Goal: Information Seeking & Learning: Understand process/instructions

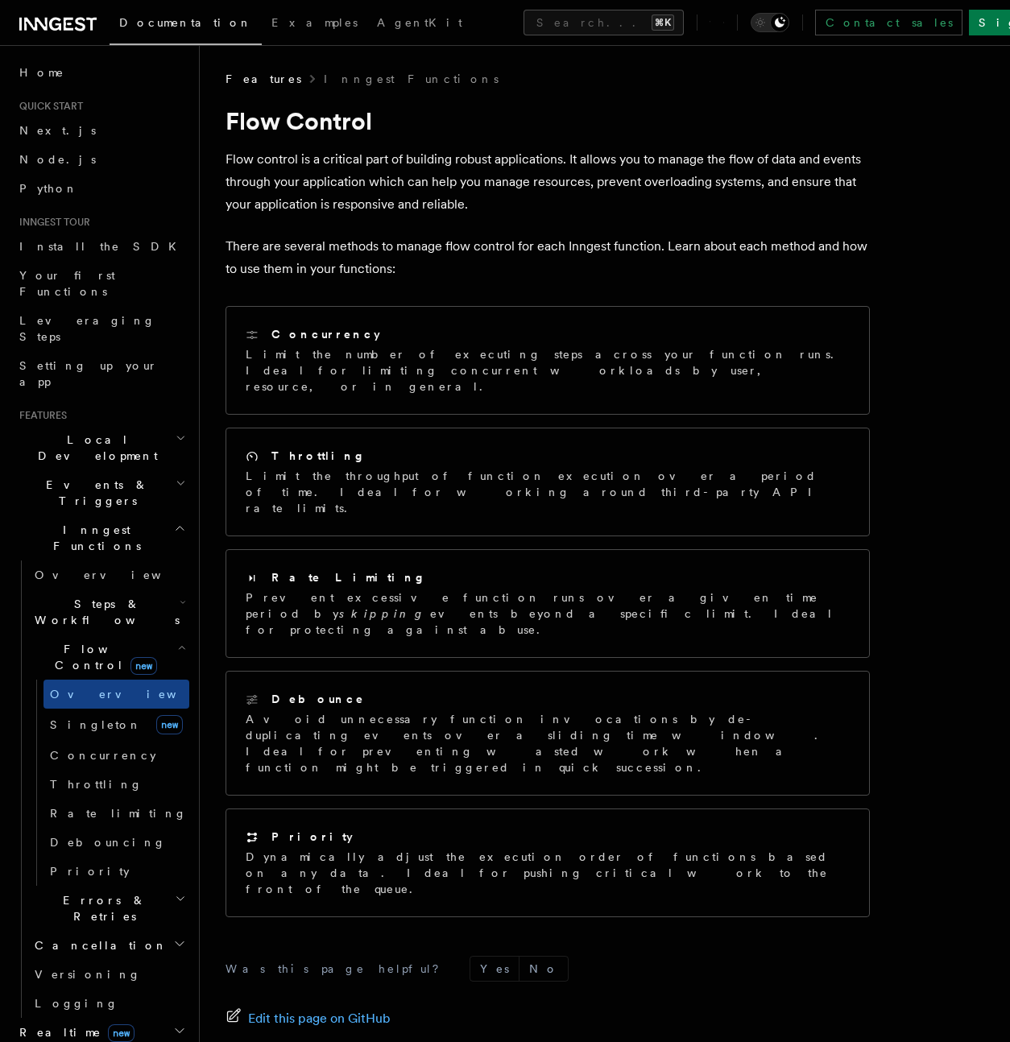
click at [28, 20] on icon at bounding box center [35, 24] width 23 height 13
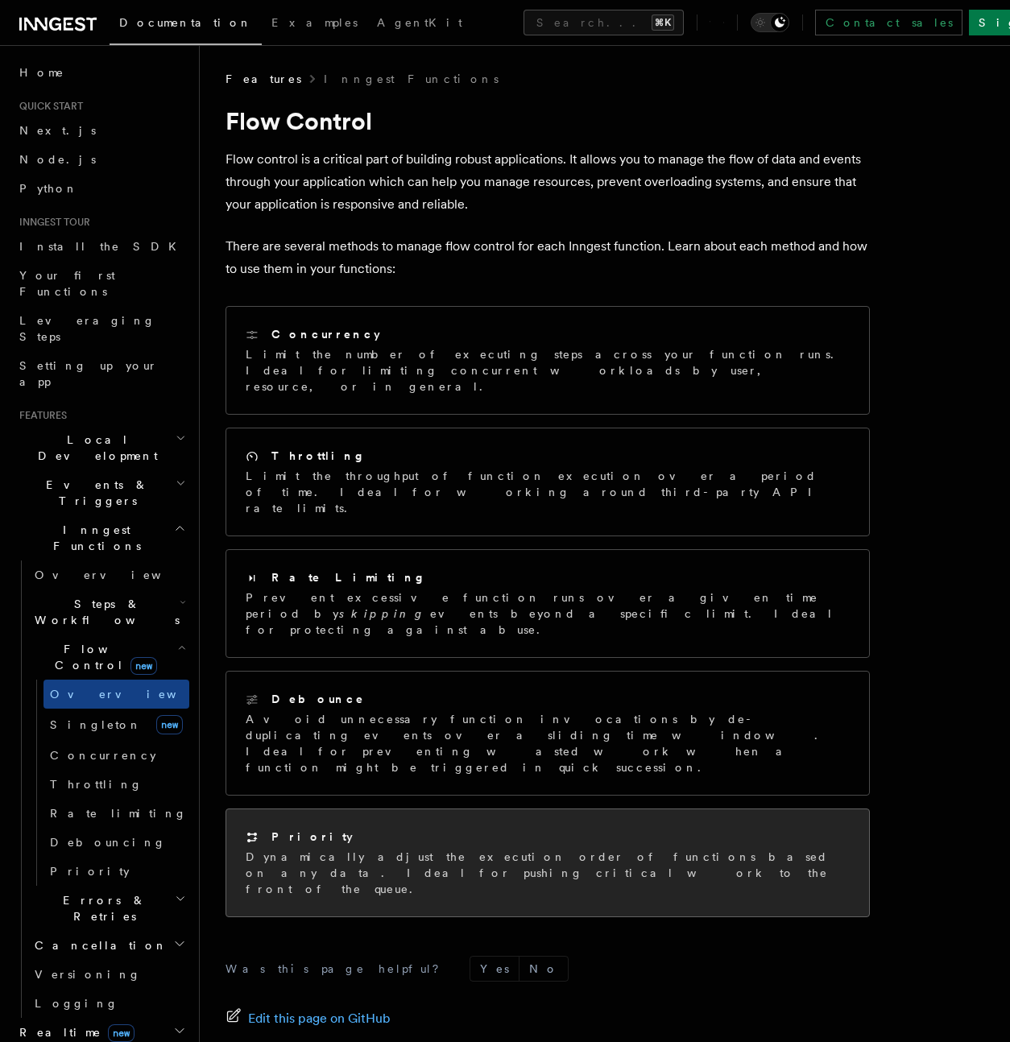
click at [447, 849] on p "Dynamically adjust the execution order of functions based on any data. Ideal fo…" at bounding box center [548, 873] width 604 height 48
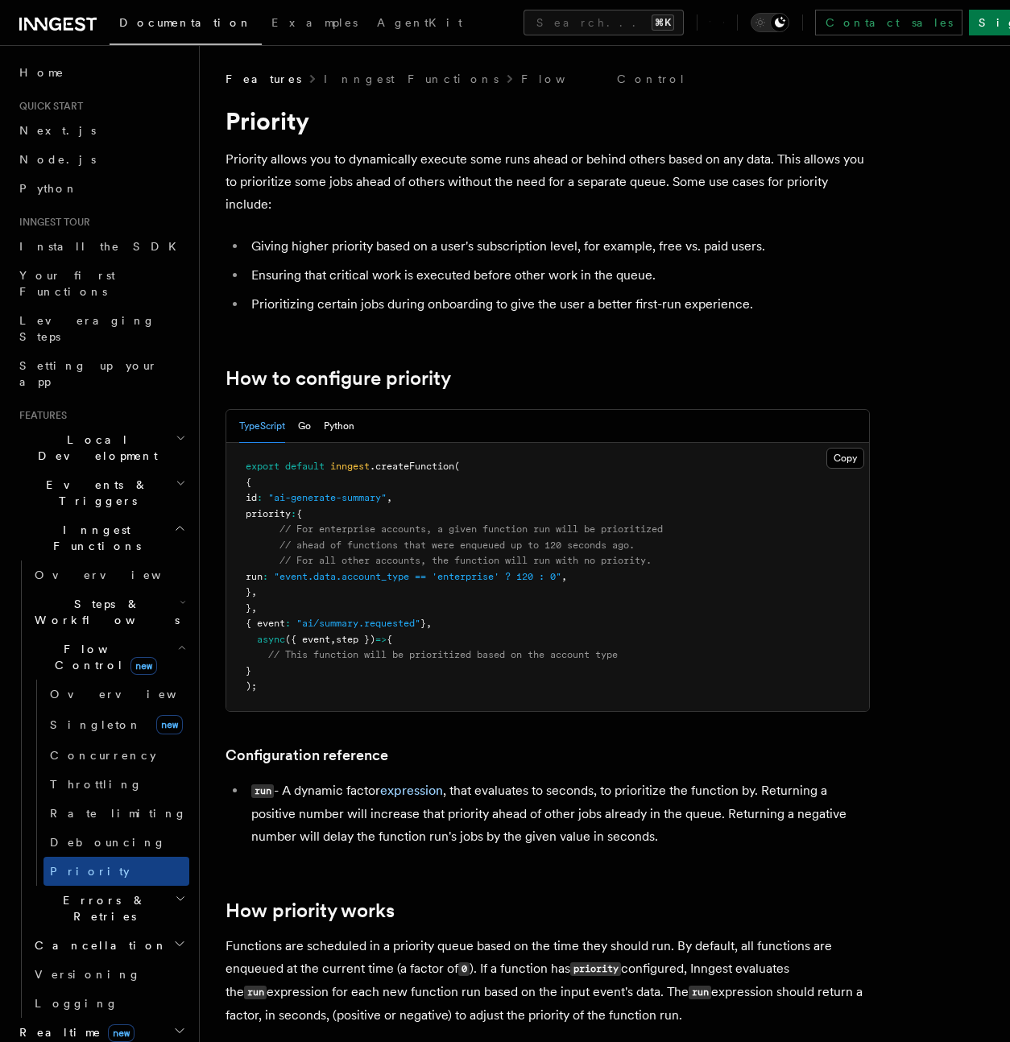
click at [76, 641] on span "Flow Control new" at bounding box center [102, 657] width 149 height 32
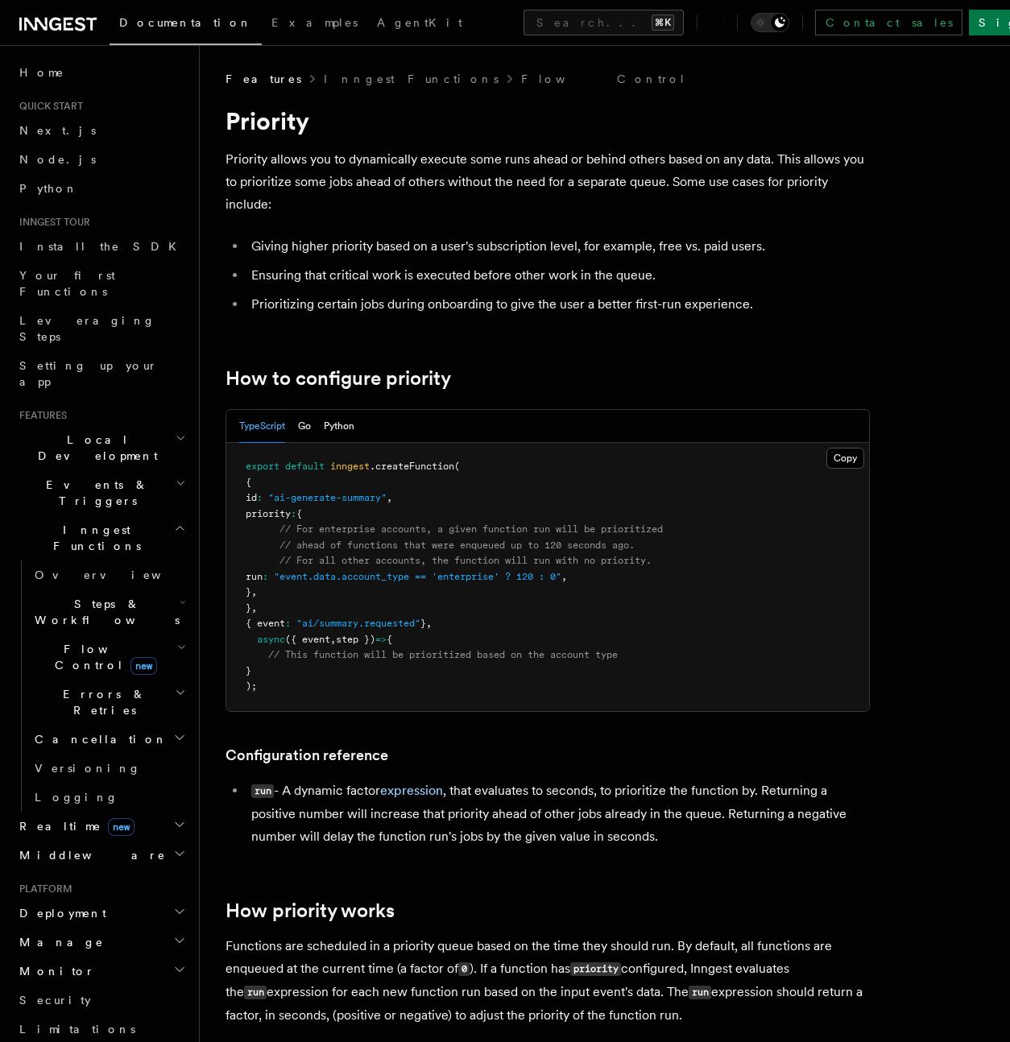
click at [76, 641] on span "Flow Control new" at bounding box center [102, 657] width 149 height 32
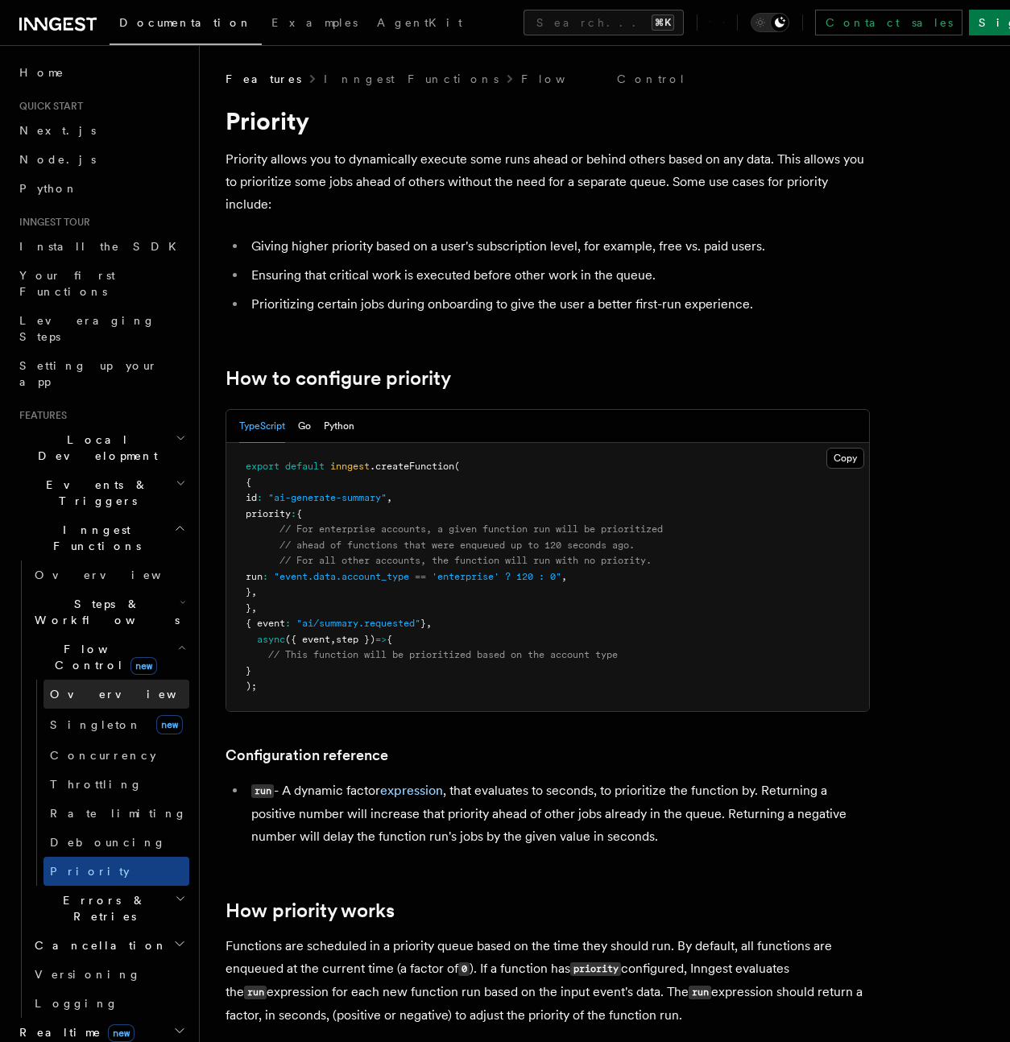
click at [83, 688] on span "Overview" at bounding box center [133, 694] width 166 height 13
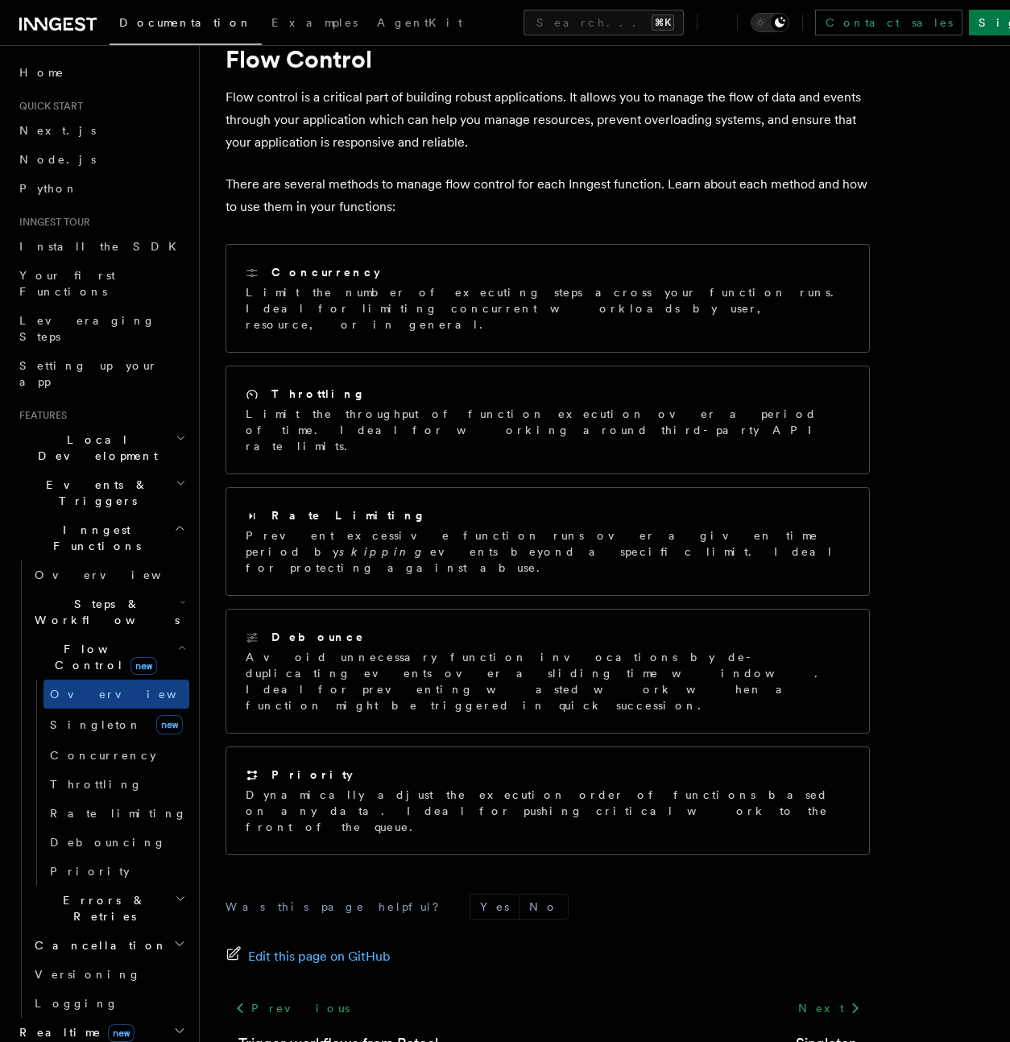
scroll to position [69, 0]
